Goal: Find specific page/section: Find specific page/section

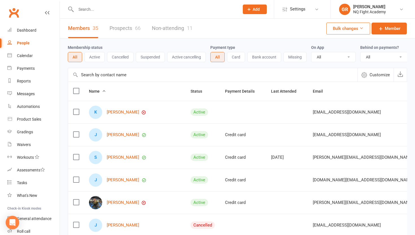
select select "100"
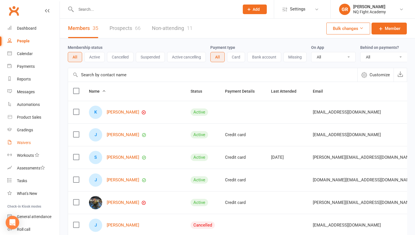
click at [21, 147] on link "Waivers" at bounding box center [33, 142] width 52 height 13
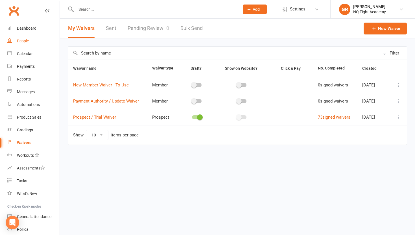
click at [25, 40] on div "People" at bounding box center [23, 41] width 12 height 5
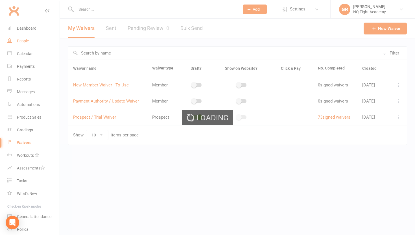
select select "100"
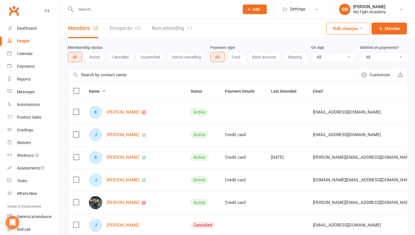
click at [134, 29] on link "Prospects 66" at bounding box center [125, 28] width 31 height 19
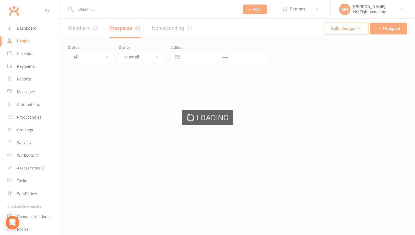
select select "100"
